Goal: Navigation & Orientation: Find specific page/section

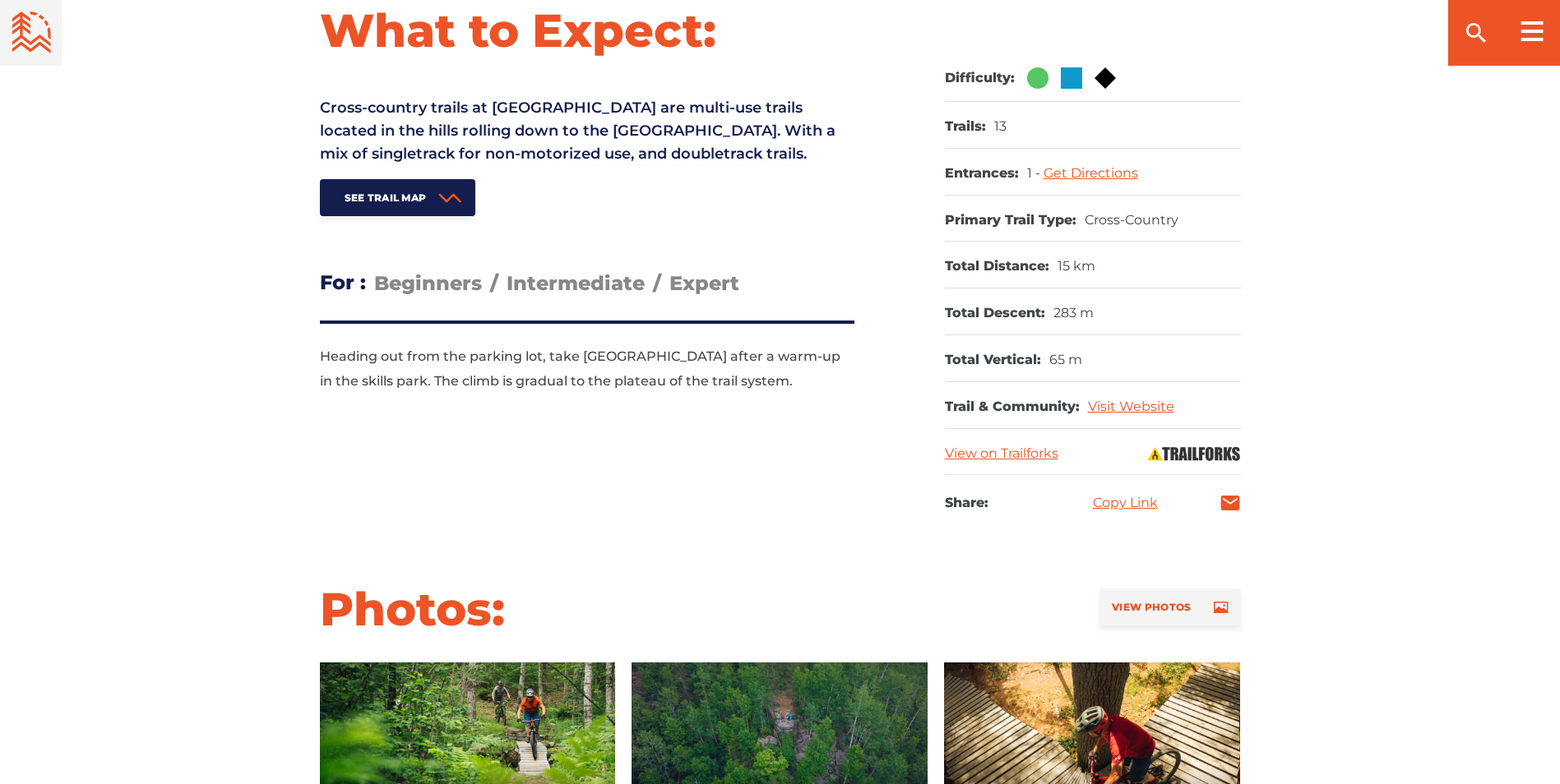
scroll to position [658, 0]
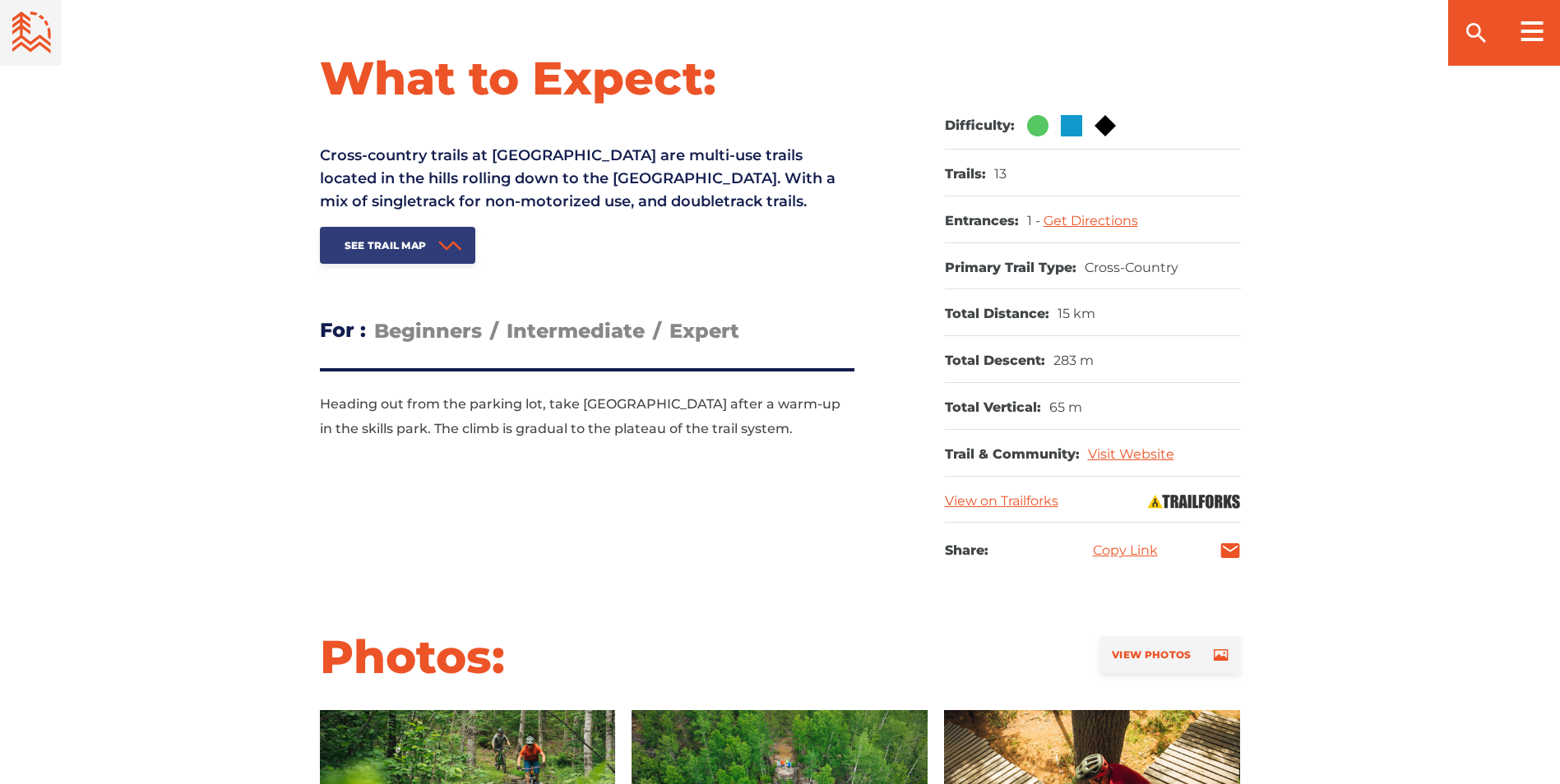
click at [403, 251] on span "See Trail Map" at bounding box center [386, 245] width 82 height 12
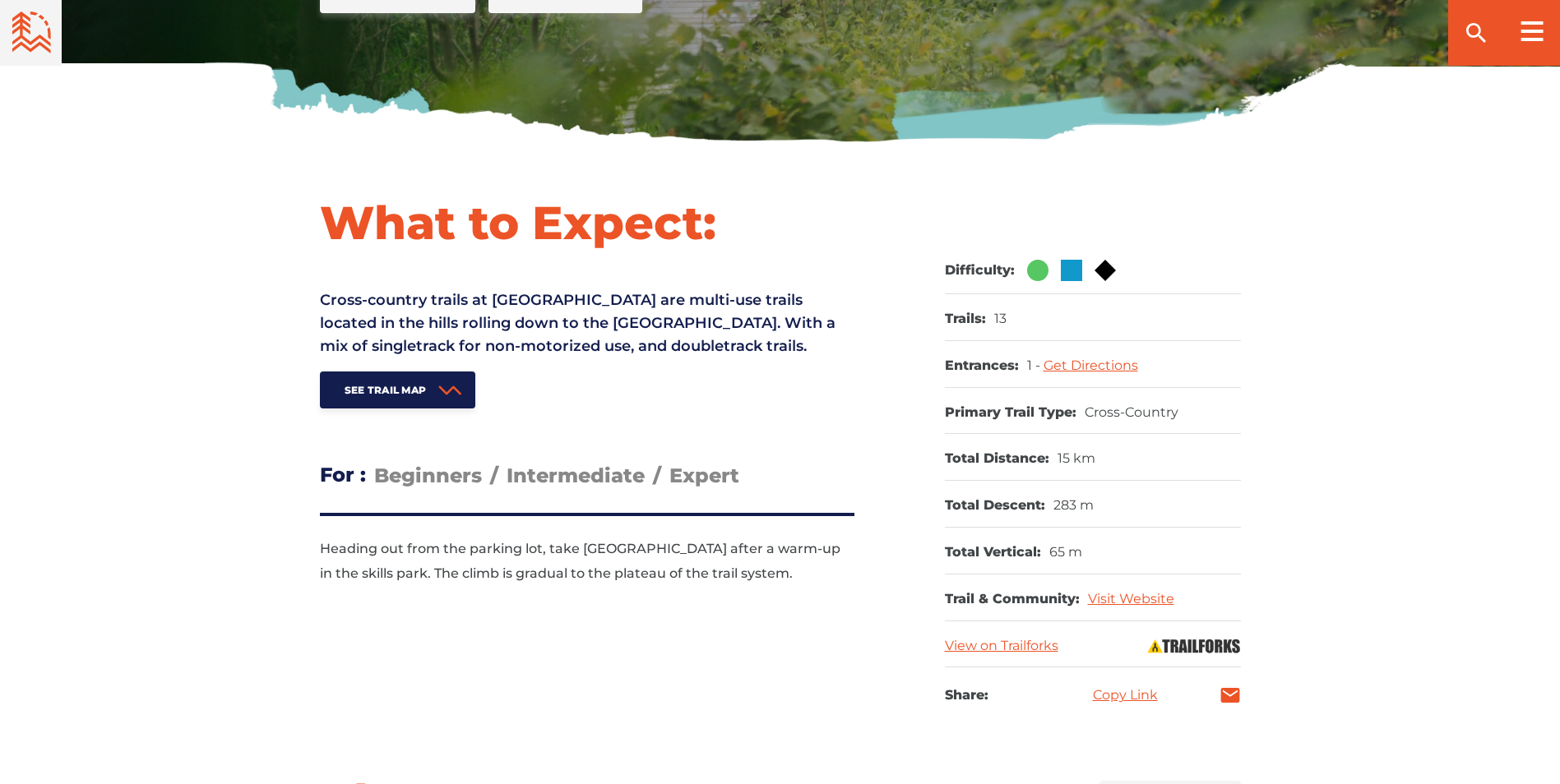
scroll to position [476, 0]
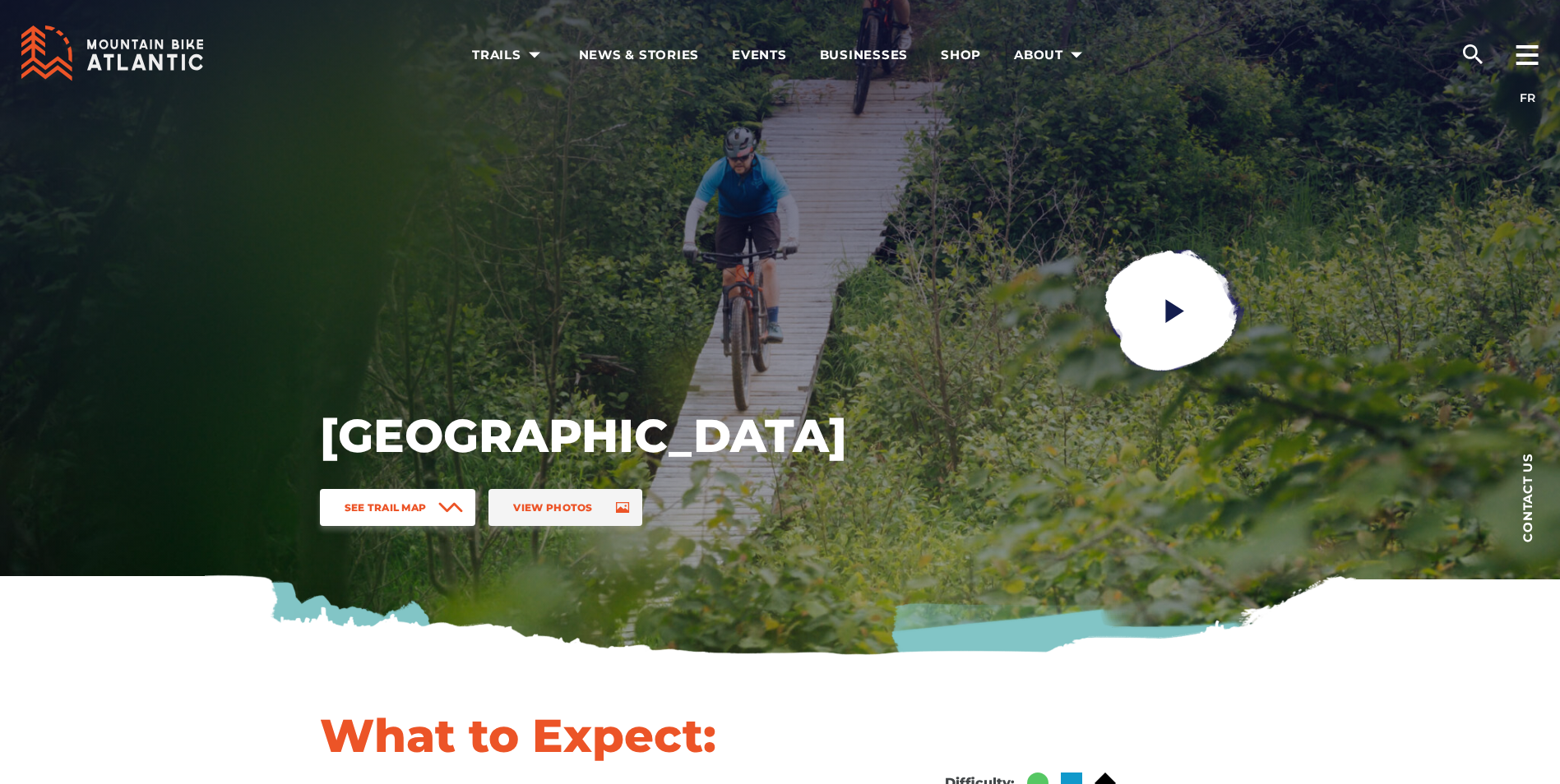
click at [432, 501] on link "See Trail Map" at bounding box center [398, 508] width 156 height 37
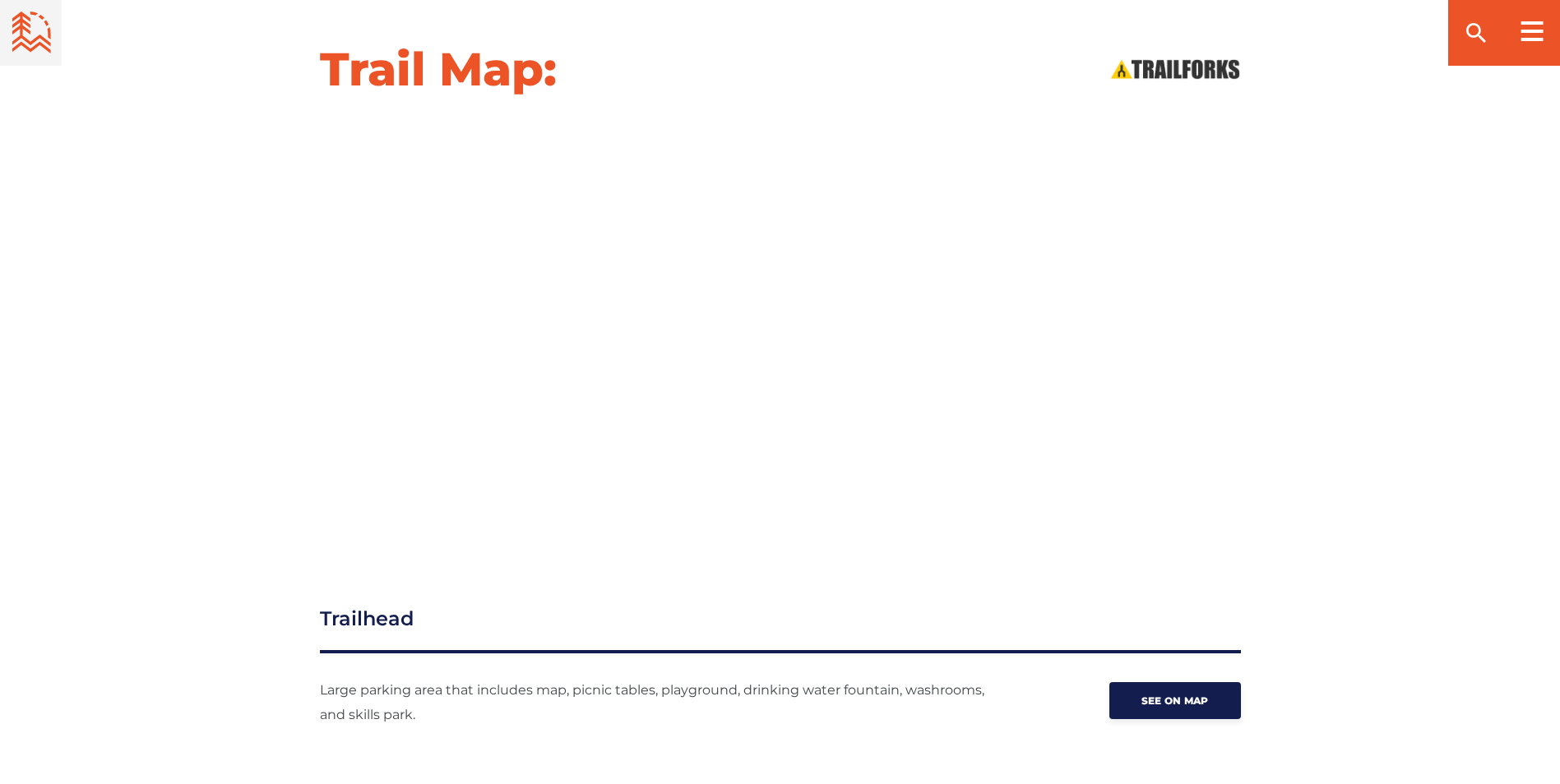
scroll to position [1709, 0]
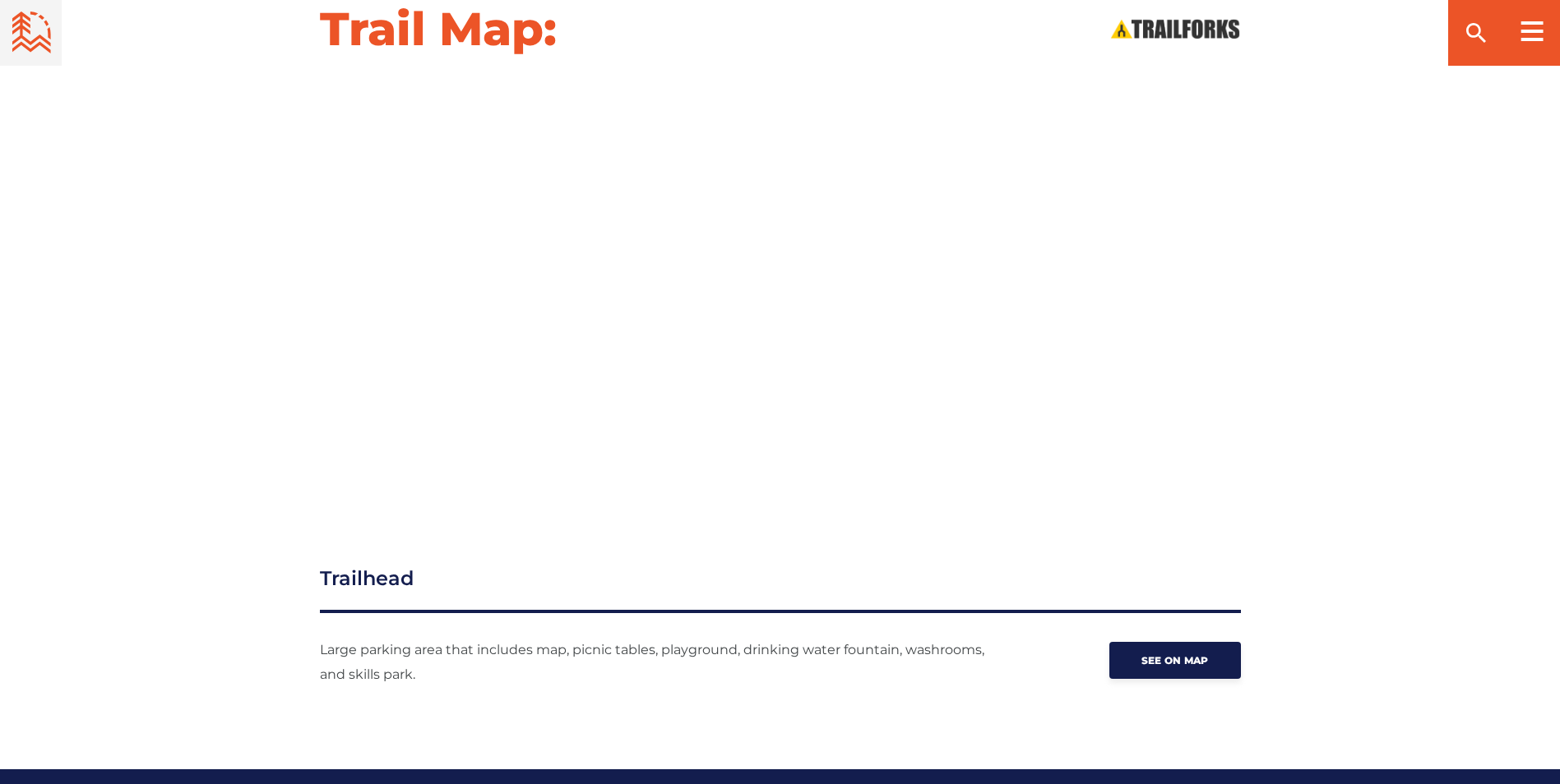
click at [1301, 321] on div at bounding box center [780, 290] width 1152 height 416
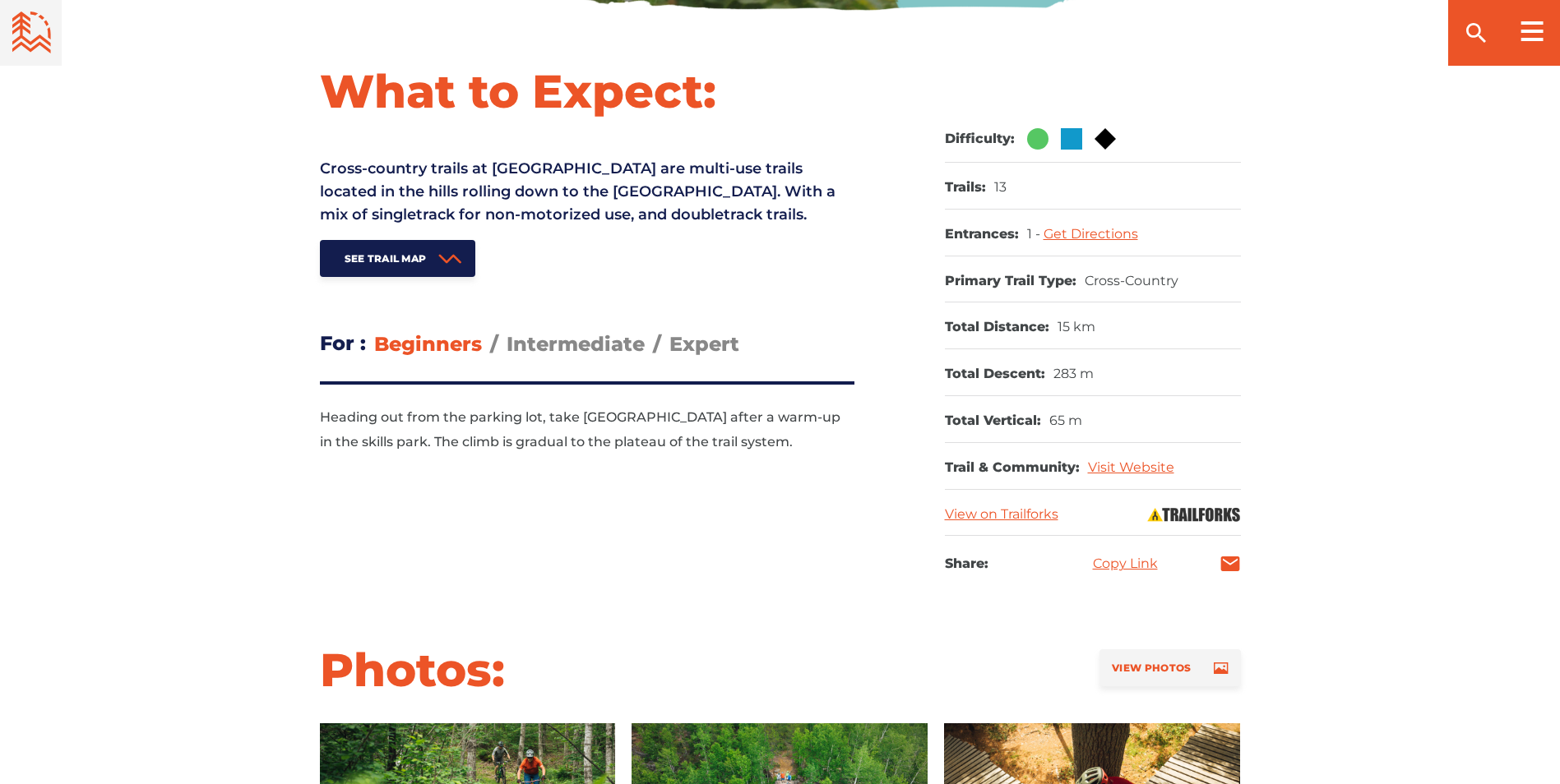
scroll to position [640, 0]
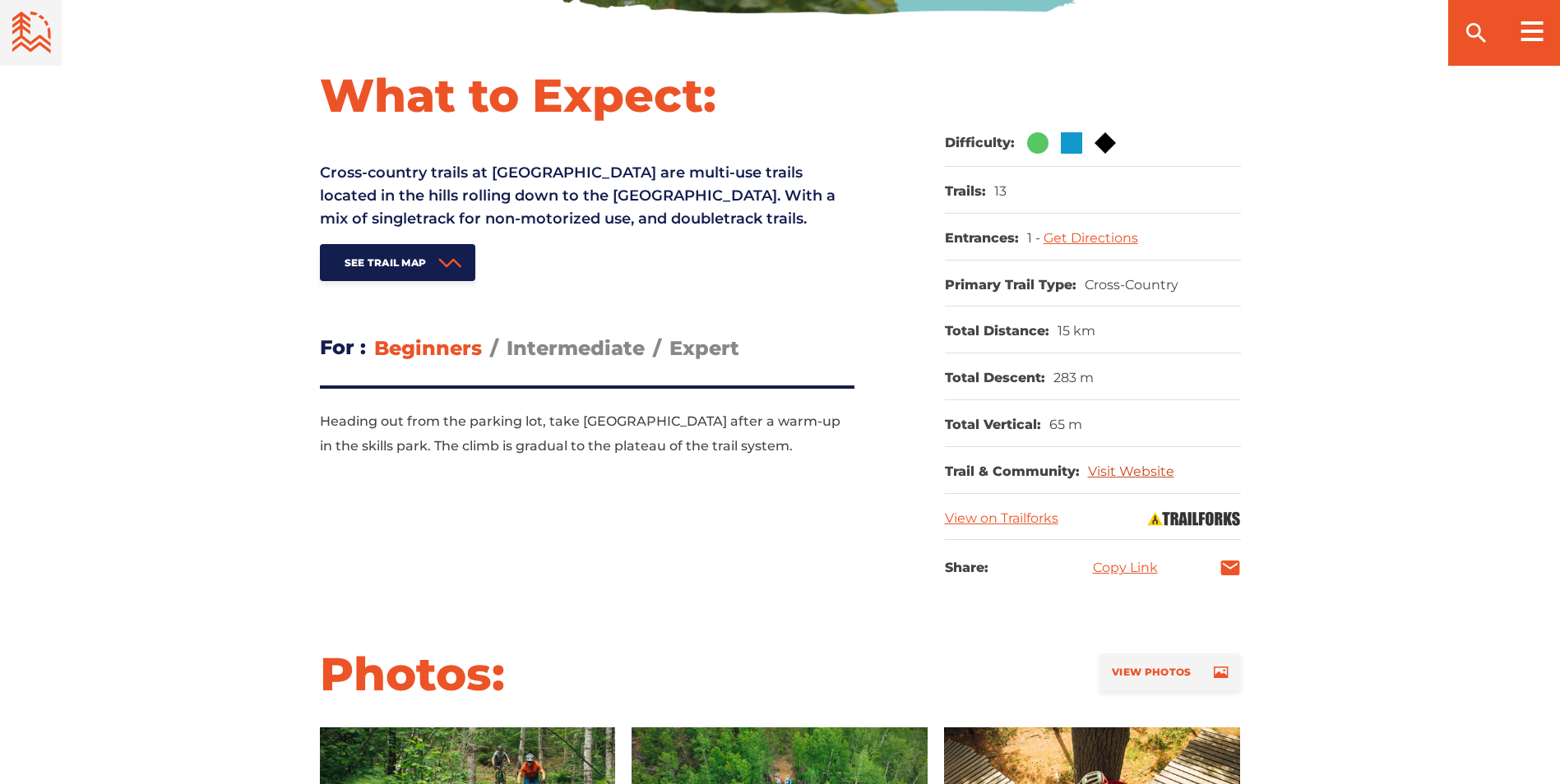
click at [1112, 466] on link "Visit Website" at bounding box center [1131, 472] width 86 height 15
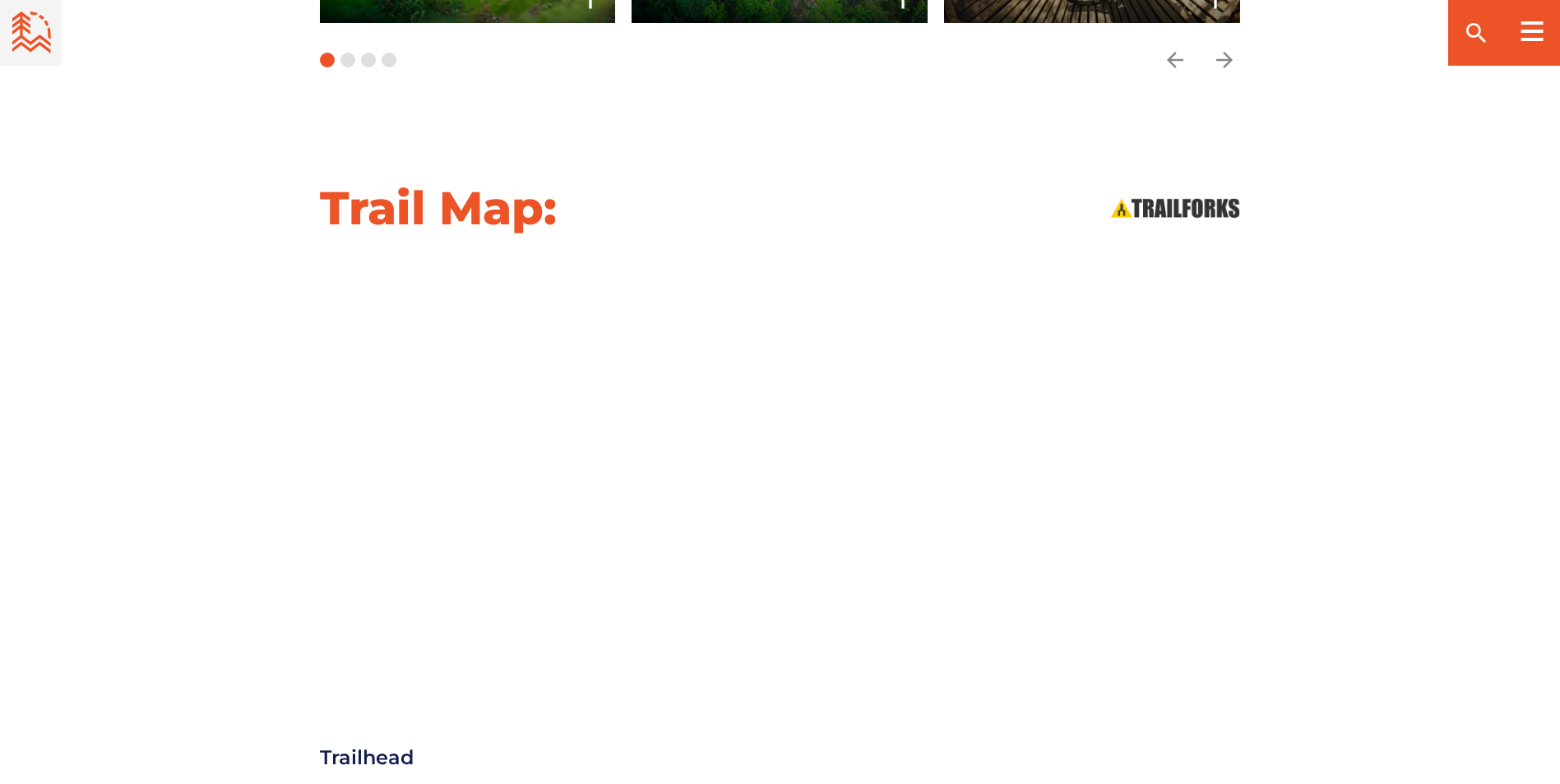
scroll to position [1544, 0]
